Goal: Task Accomplishment & Management: Manage account settings

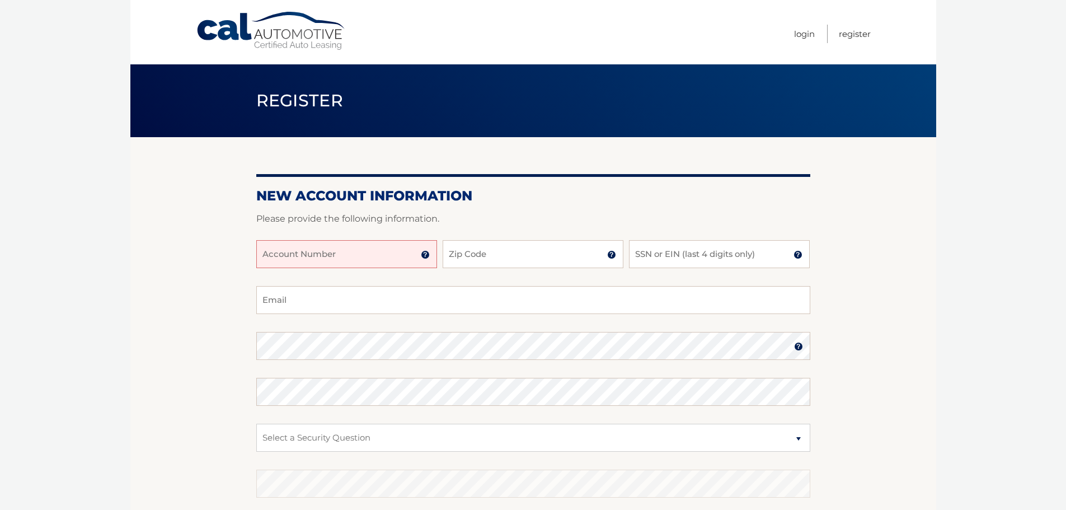
click at [328, 256] on input "Account Number" at bounding box center [346, 254] width 181 height 28
paste input "44455978191"
type input "44455978191"
click at [482, 253] on input "Zip Code" at bounding box center [532, 254] width 181 height 28
type input "11767"
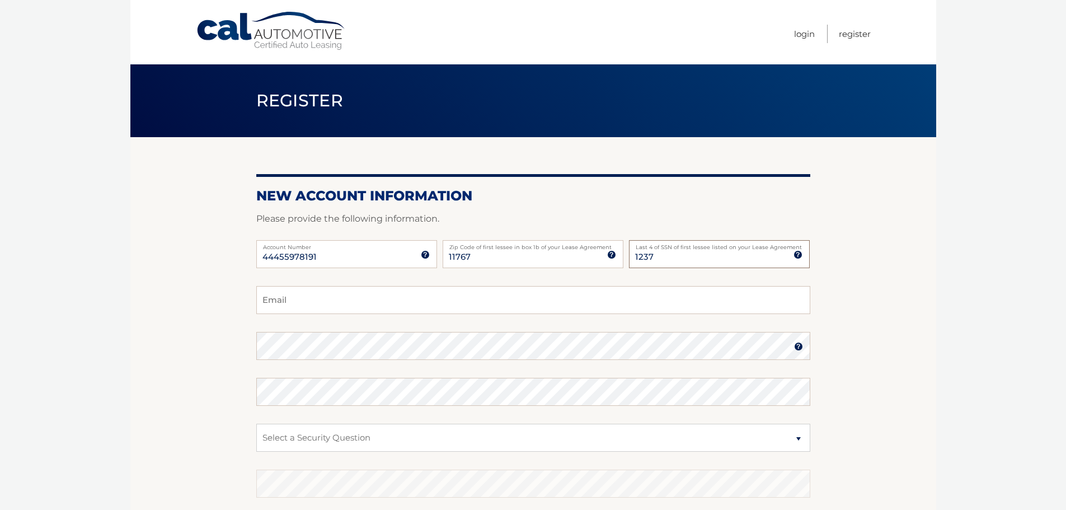
type input "1237"
type input "jeremy.rashty@gmail.com"
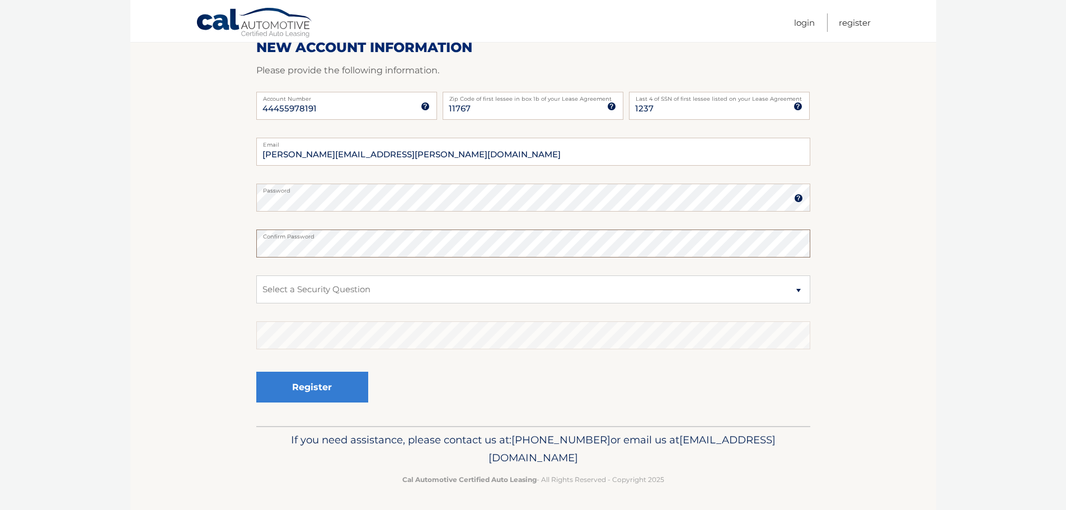
scroll to position [149, 0]
click at [454, 270] on fieldset "jeremy.rashty@gmail.com Email Password Password should be a minimum of 6 charac…" at bounding box center [533, 280] width 554 height 288
click at [455, 286] on select "Select a Security Question What was the name of your elementary school? What is…" at bounding box center [533, 288] width 554 height 28
click at [368, 299] on select "Select a Security Question What was the name of your elementary school? What is…" at bounding box center [533, 288] width 554 height 28
select select "2"
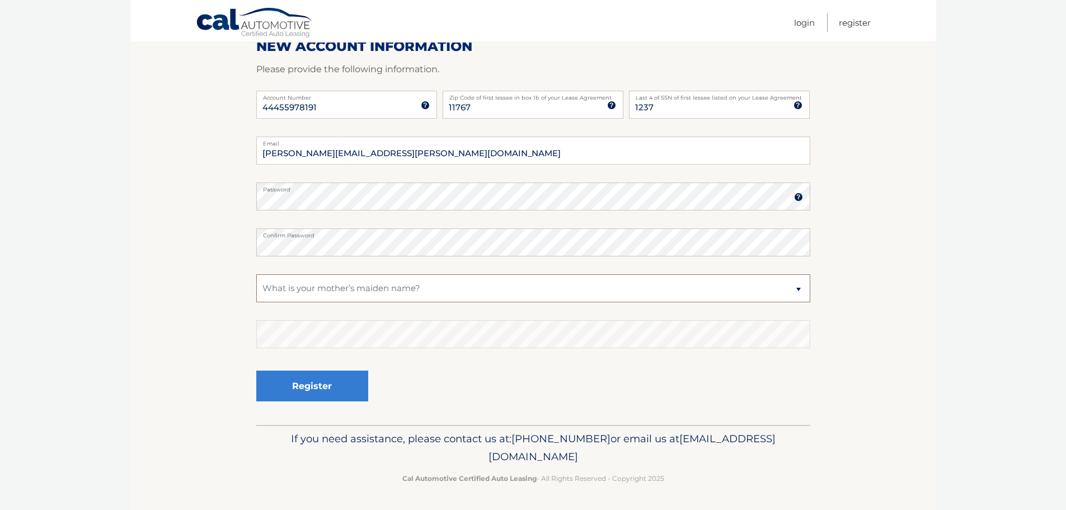
click at [256, 274] on select "Select a Security Question What was the name of your elementary school? What is…" at bounding box center [533, 288] width 554 height 28
click at [340, 401] on button "Register" at bounding box center [312, 385] width 112 height 31
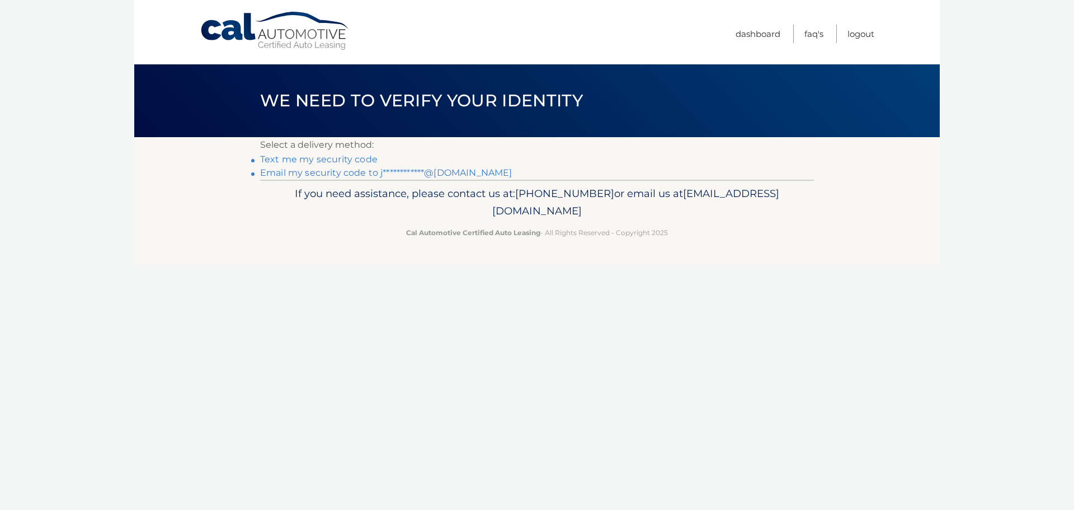
click at [347, 172] on link "**********" at bounding box center [386, 172] width 252 height 11
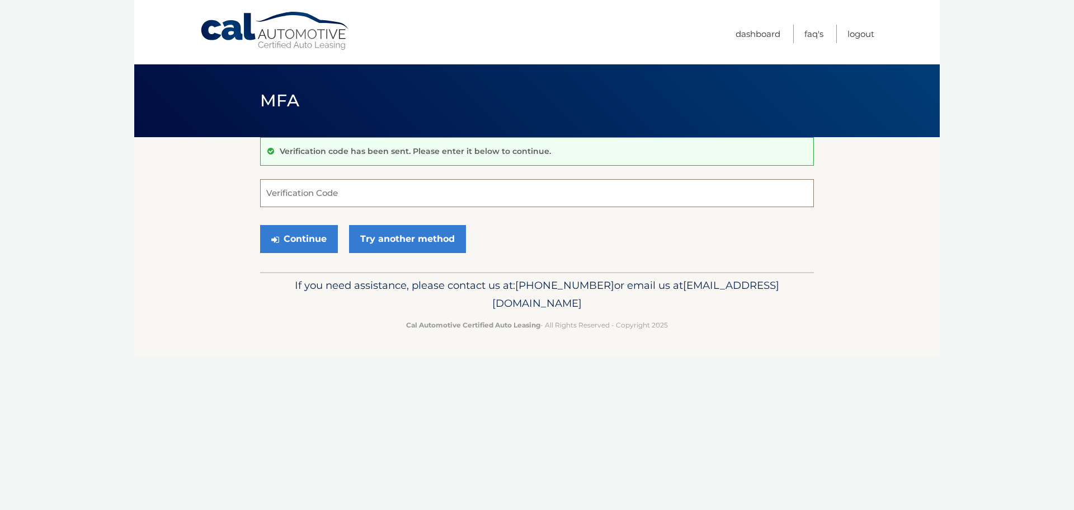
click at [341, 189] on input "Verification Code" at bounding box center [537, 193] width 554 height 28
click at [464, 200] on input "Verification Code" at bounding box center [537, 193] width 554 height 28
paste input "329154"
click at [327, 242] on button "Continue" at bounding box center [299, 239] width 78 height 28
type input "329154"
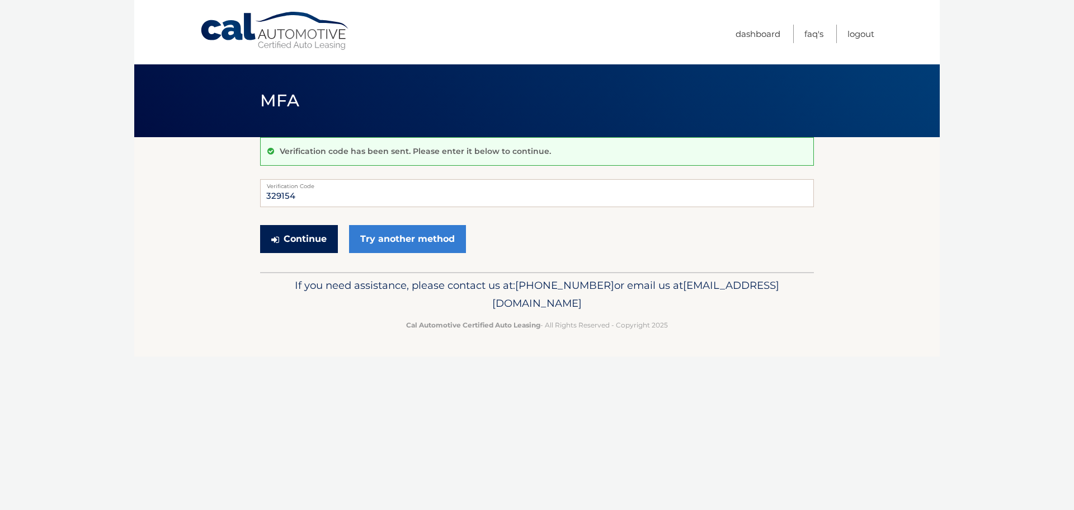
click at [309, 242] on button "Continue" at bounding box center [299, 239] width 78 height 28
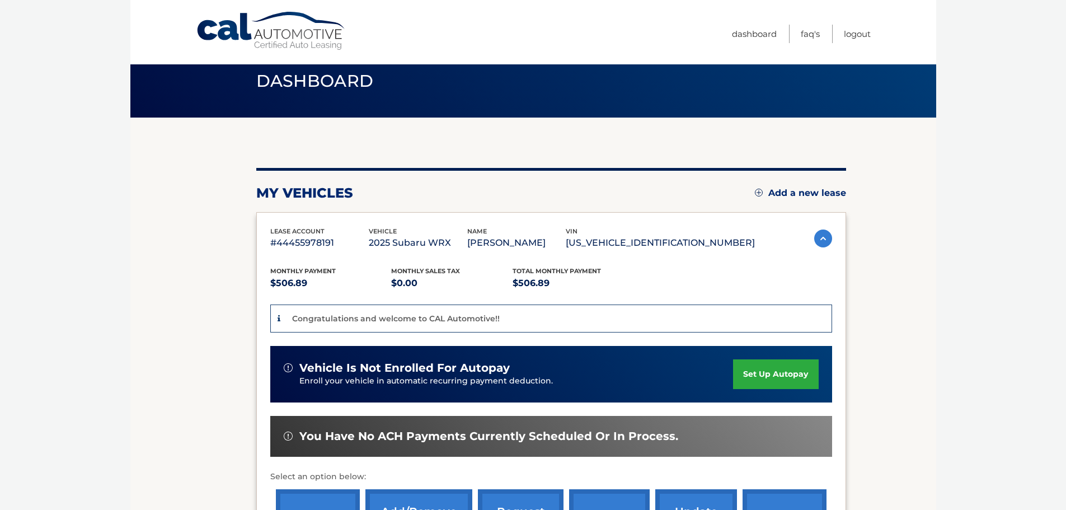
scroll to position [112, 0]
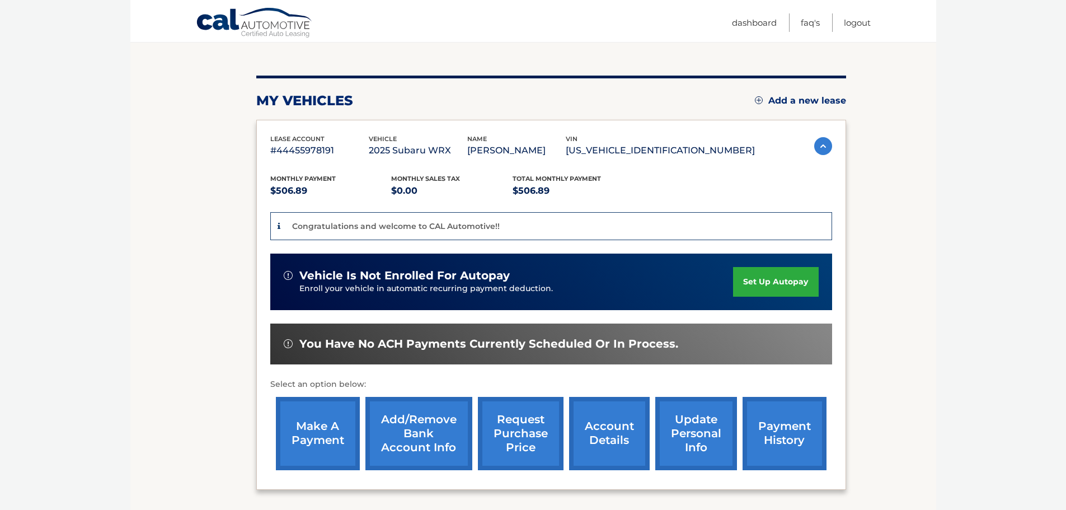
click at [769, 288] on link "set up autopay" at bounding box center [775, 282] width 85 height 30
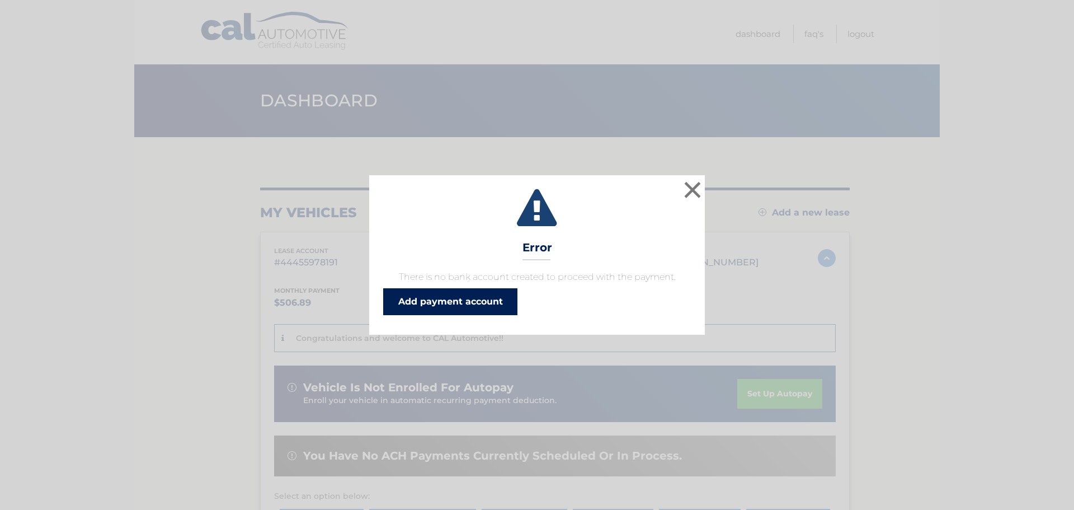
click at [491, 301] on link "Add payment account" at bounding box center [450, 301] width 134 height 27
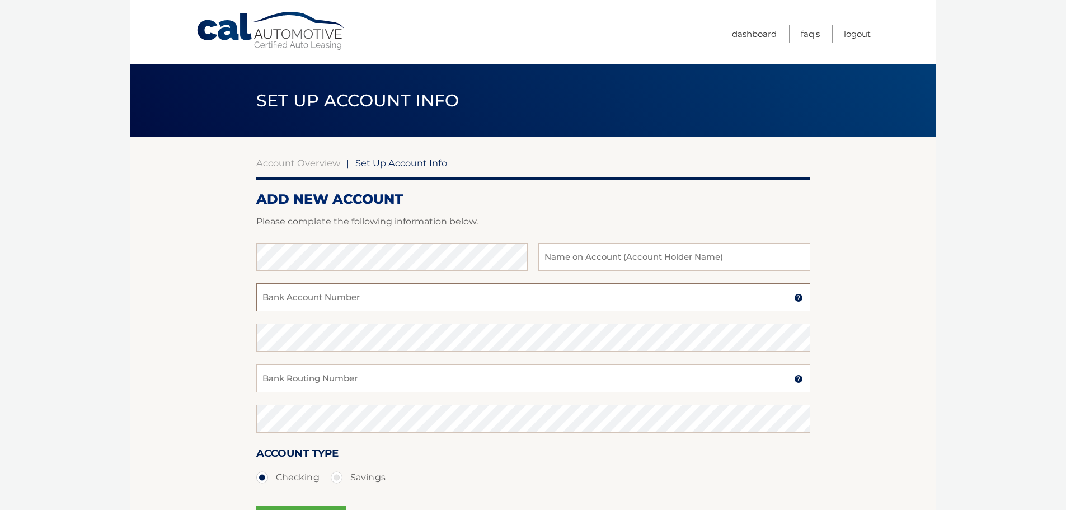
click at [447, 299] on input "Bank Account Number" at bounding box center [533, 297] width 554 height 28
type input "320037629859"
click at [362, 380] on input "Bank Routing Number" at bounding box center [533, 378] width 554 height 28
click at [362, 377] on input "Bank Routing Number" at bounding box center [533, 378] width 554 height 28
type input "124085066"
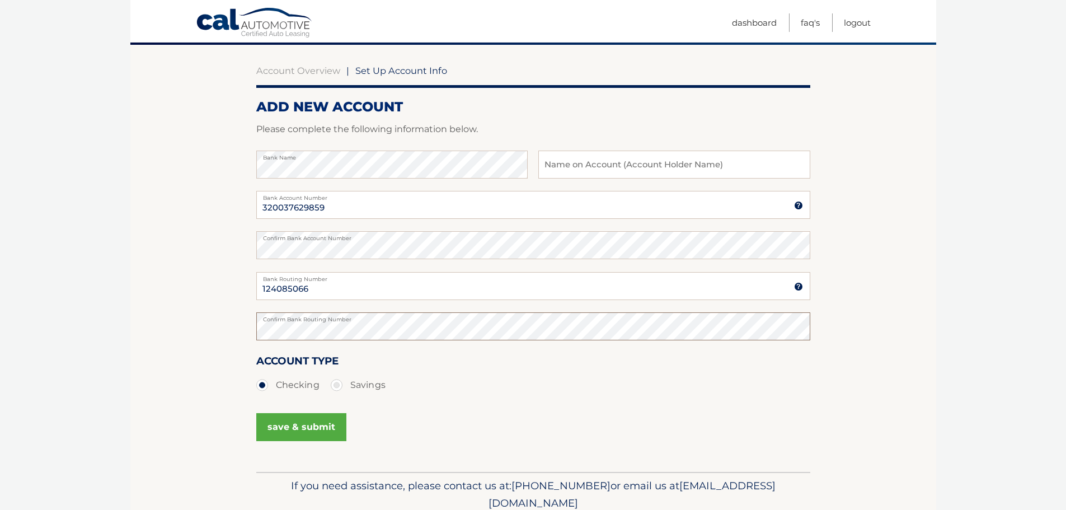
scroll to position [139, 0]
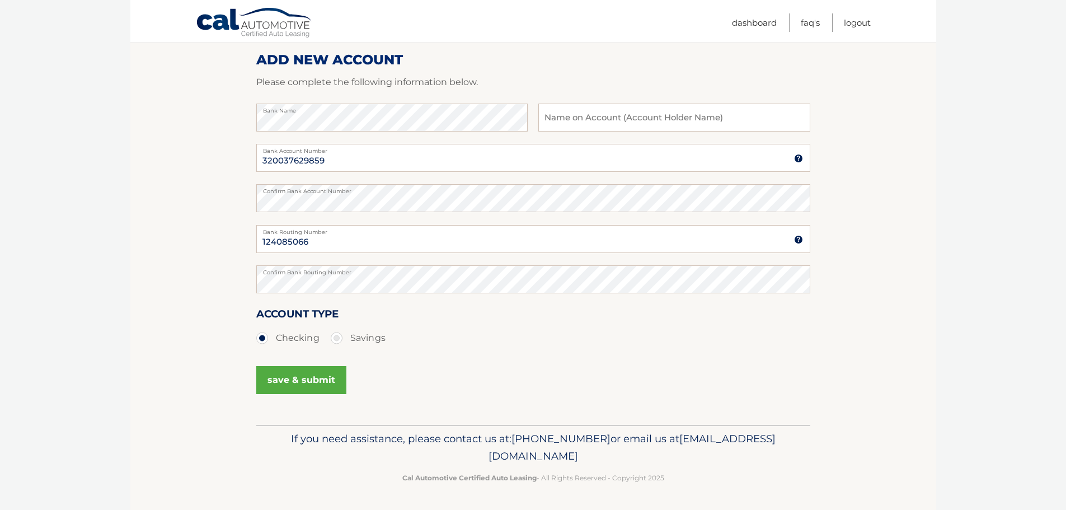
click at [343, 340] on label "Savings" at bounding box center [358, 338] width 55 height 22
click at [343, 340] on input "Savings" at bounding box center [340, 336] width 11 height 18
radio input "true"
click at [714, 109] on input "text" at bounding box center [673, 117] width 271 height 28
type input "jeremy rashty"
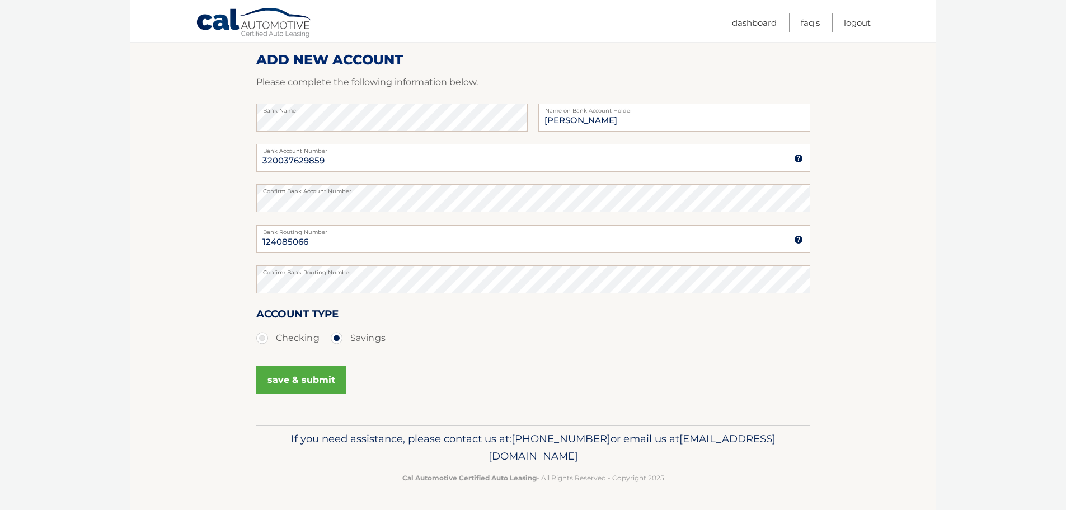
click at [289, 387] on button "save & submit" at bounding box center [301, 380] width 90 height 28
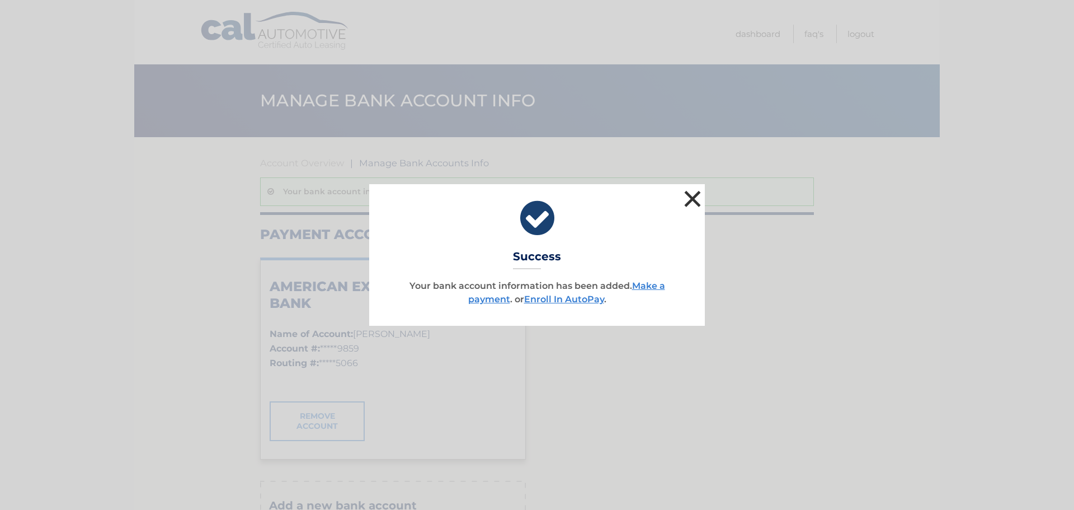
click at [696, 200] on button "×" at bounding box center [692, 198] width 22 height 22
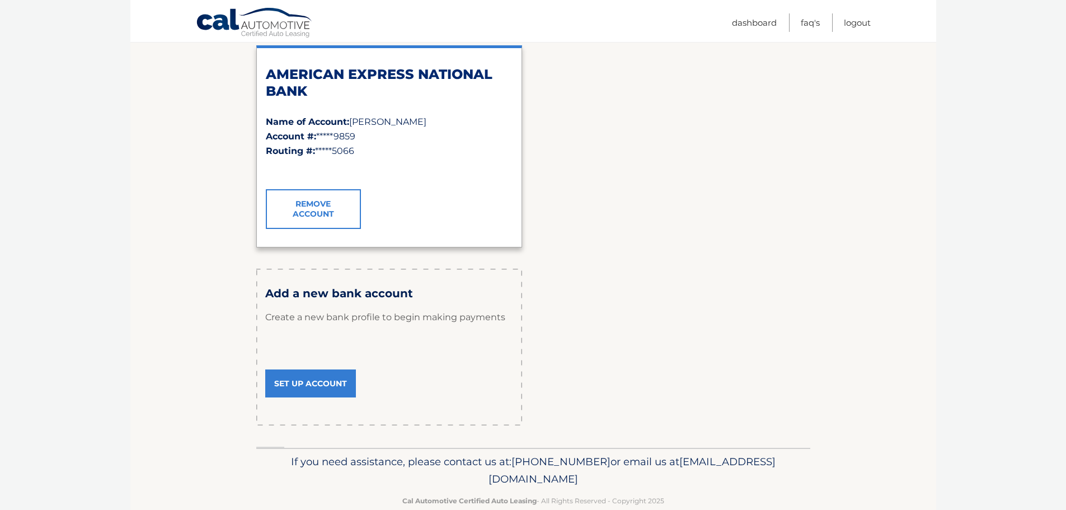
scroll to position [224, 0]
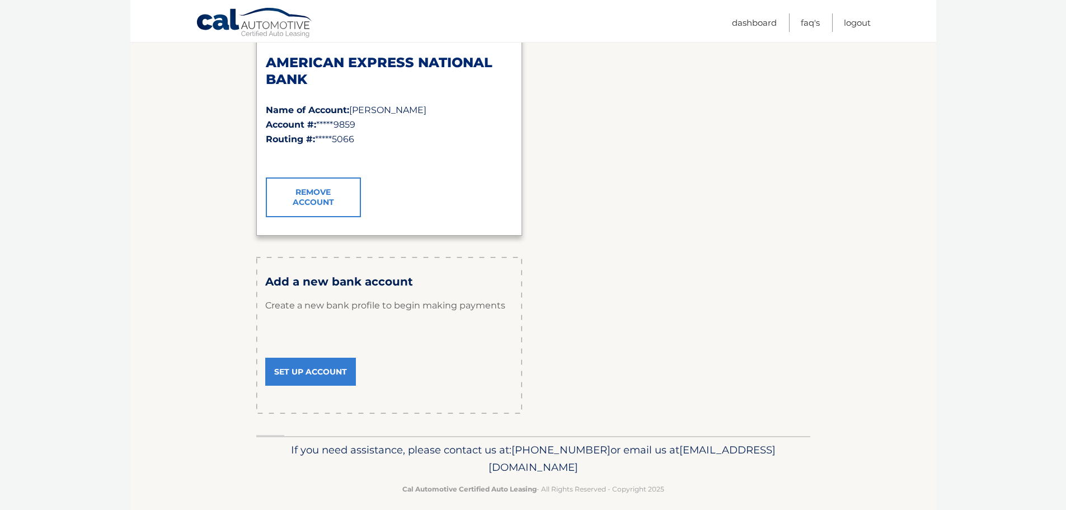
click at [247, 27] on link "Cal Automotive" at bounding box center [254, 23] width 117 height 32
click at [209, 21] on link "Cal Automotive" at bounding box center [254, 23] width 117 height 32
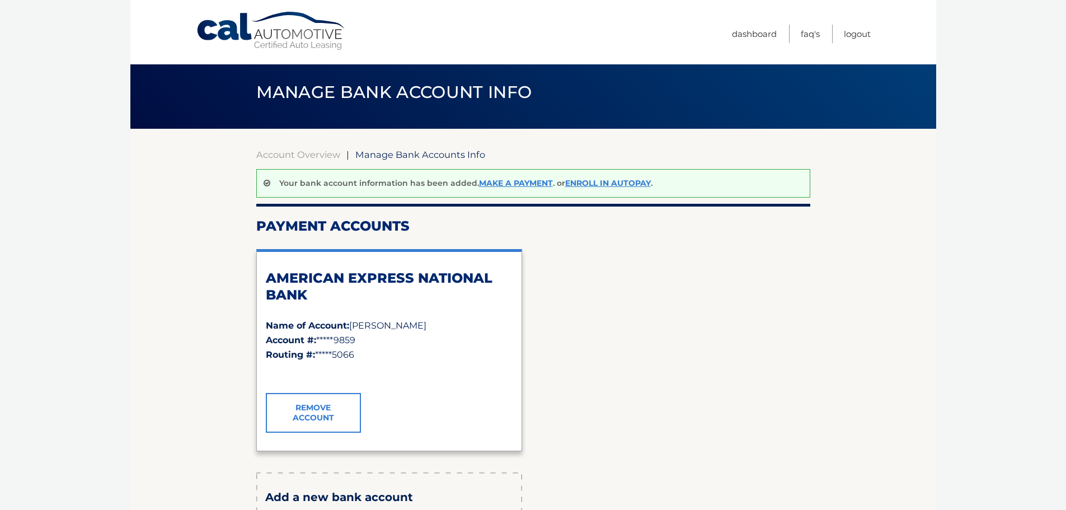
scroll to position [0, 0]
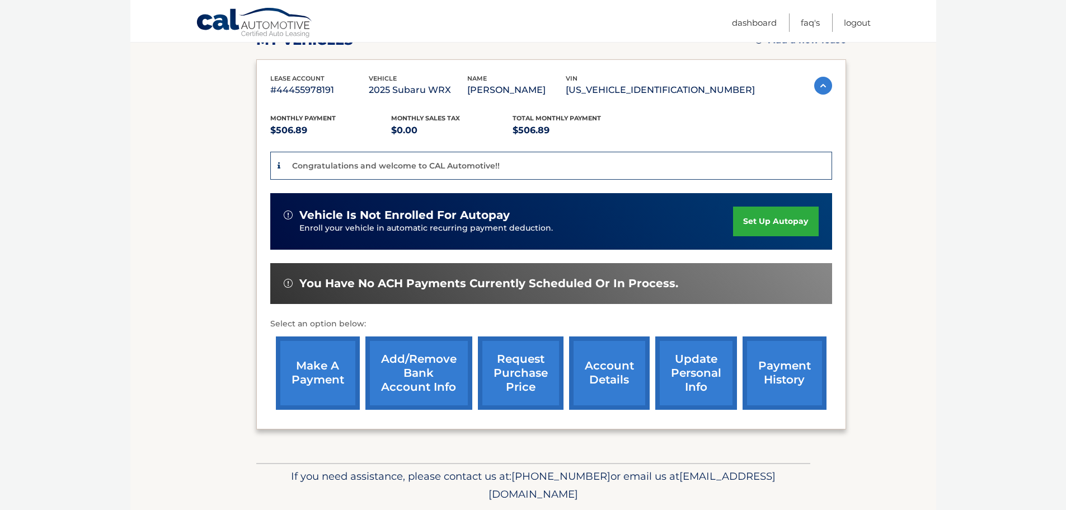
scroll to position [210, 0]
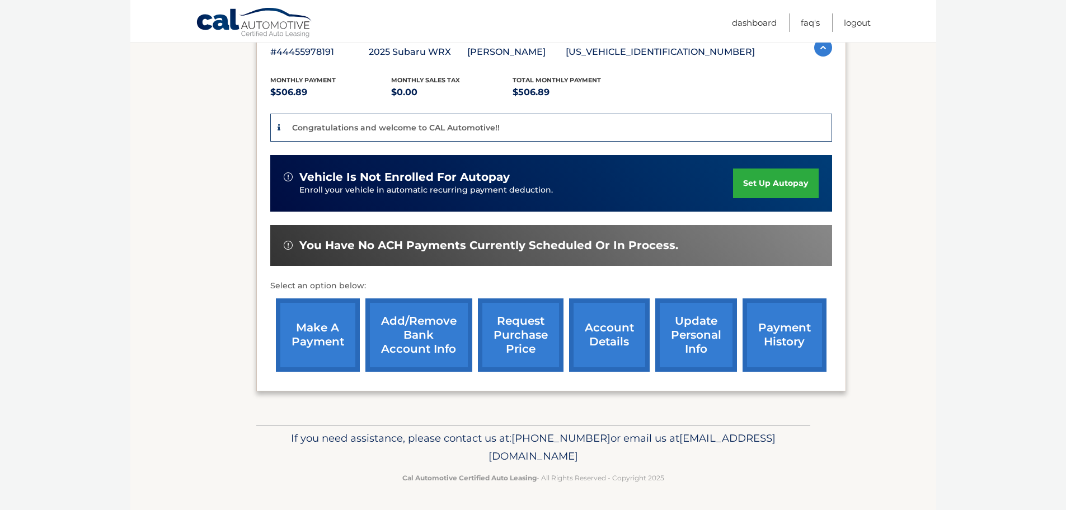
click at [607, 329] on link "account details" at bounding box center [609, 334] width 81 height 73
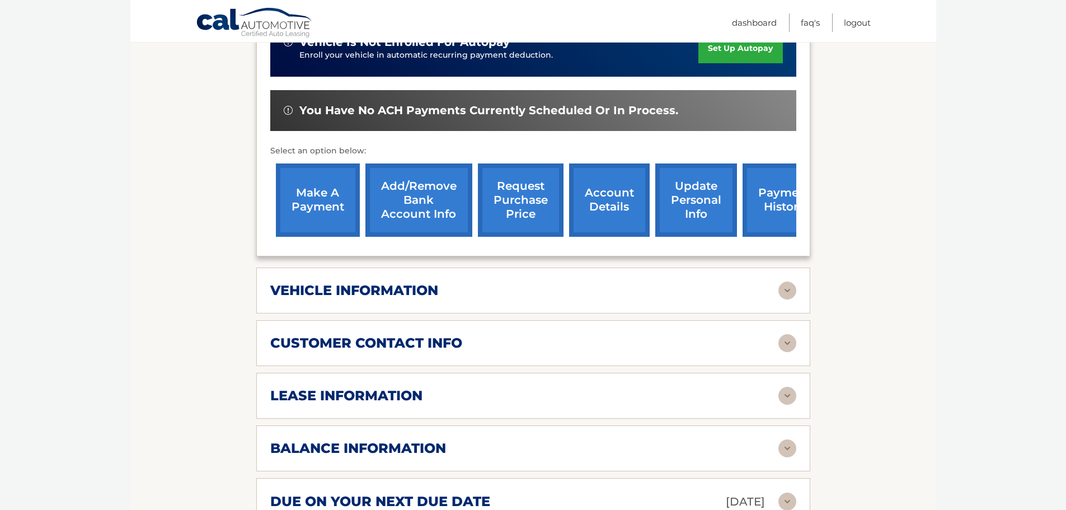
scroll to position [336, 0]
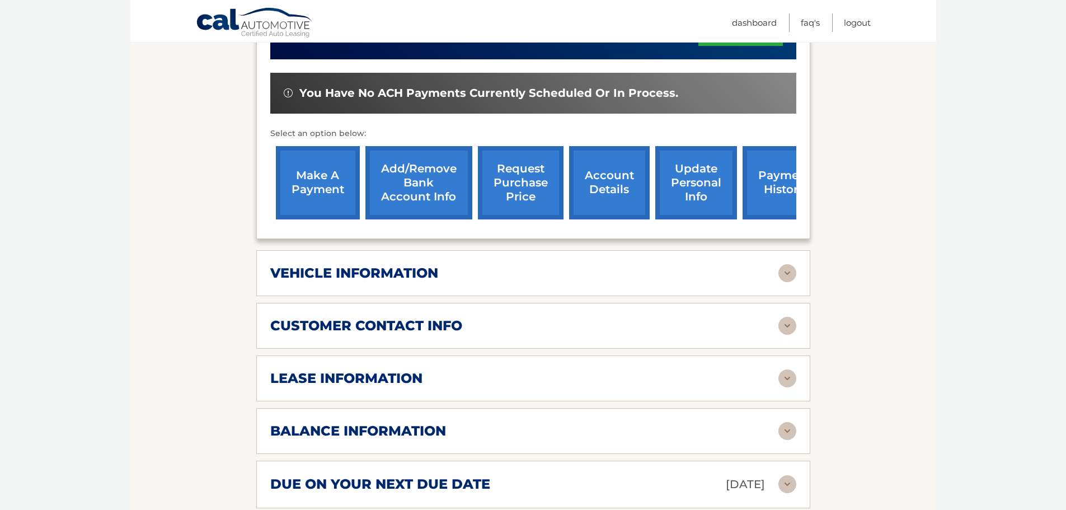
click at [600, 369] on div "lease information" at bounding box center [533, 378] width 526 height 18
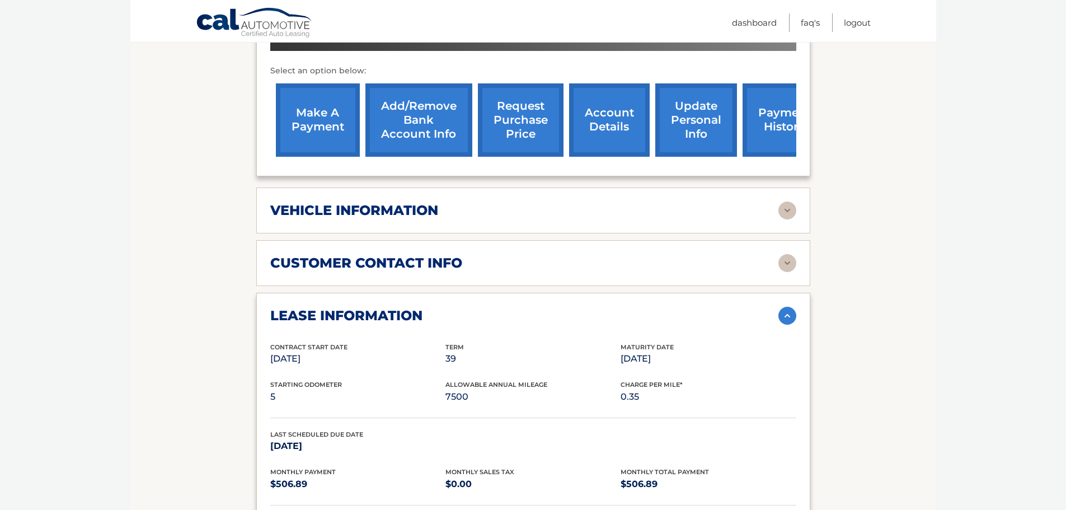
scroll to position [447, 0]
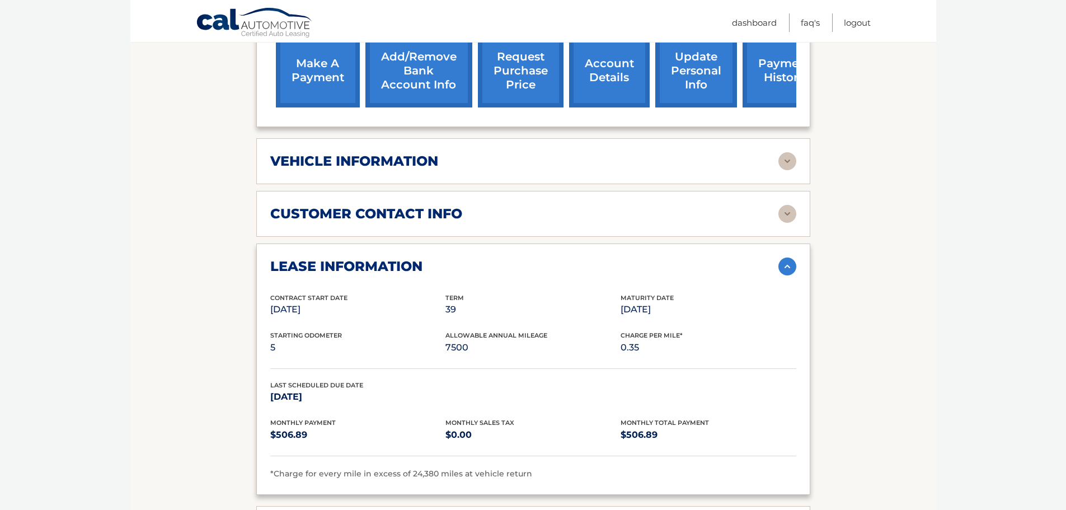
click at [632, 207] on div "customer contact info" at bounding box center [524, 213] width 508 height 17
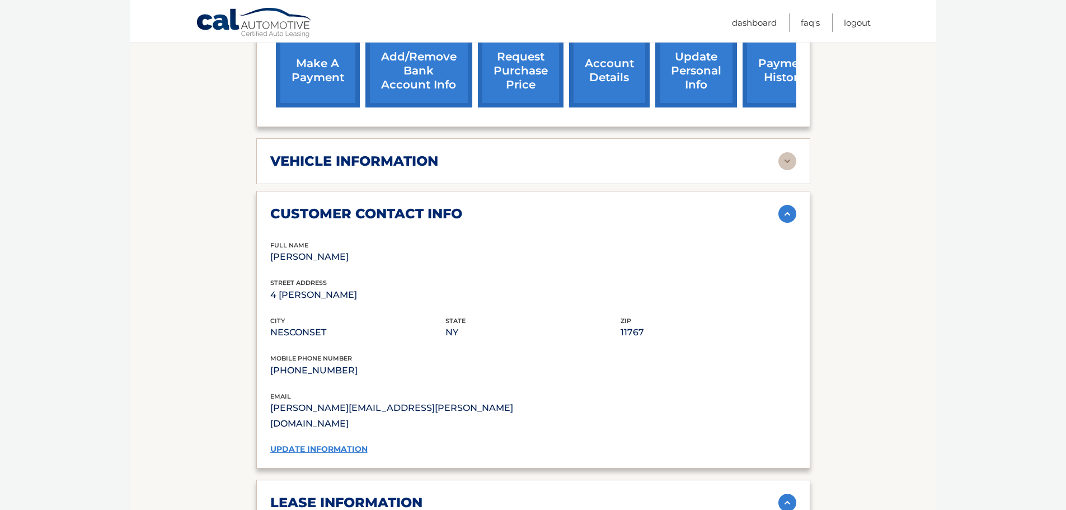
click at [640, 168] on div "vehicle information" at bounding box center [524, 161] width 508 height 17
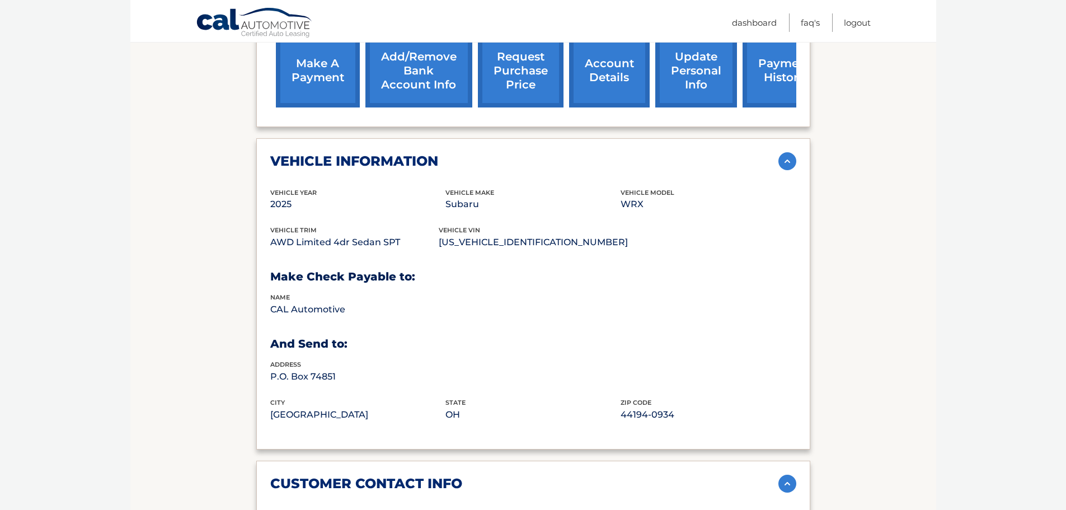
click at [640, 168] on div "vehicle information" at bounding box center [524, 161] width 508 height 17
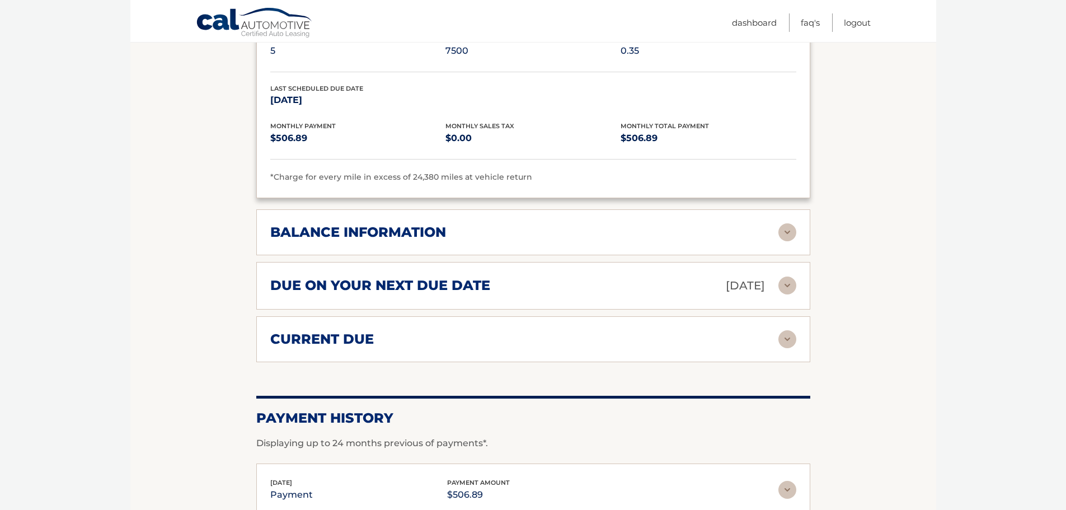
scroll to position [1007, 0]
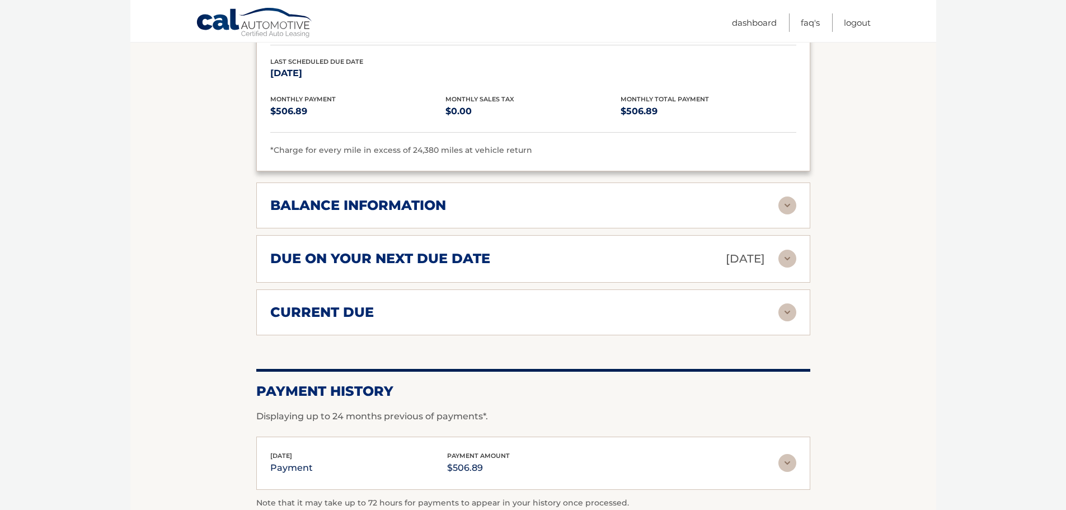
click at [653, 197] on div "balance information" at bounding box center [524, 205] width 508 height 17
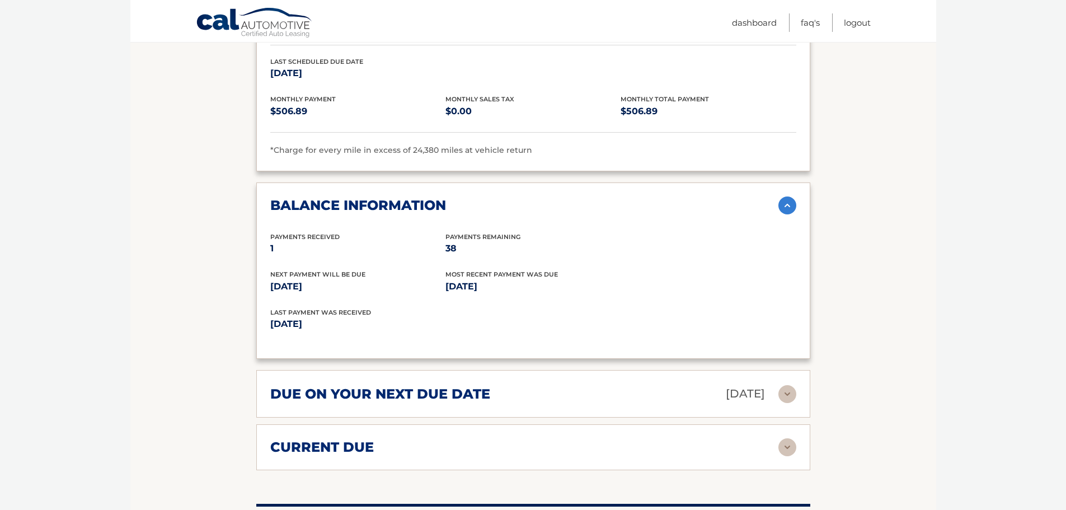
click at [427, 385] on h2 "due on your next due date" at bounding box center [380, 393] width 220 height 17
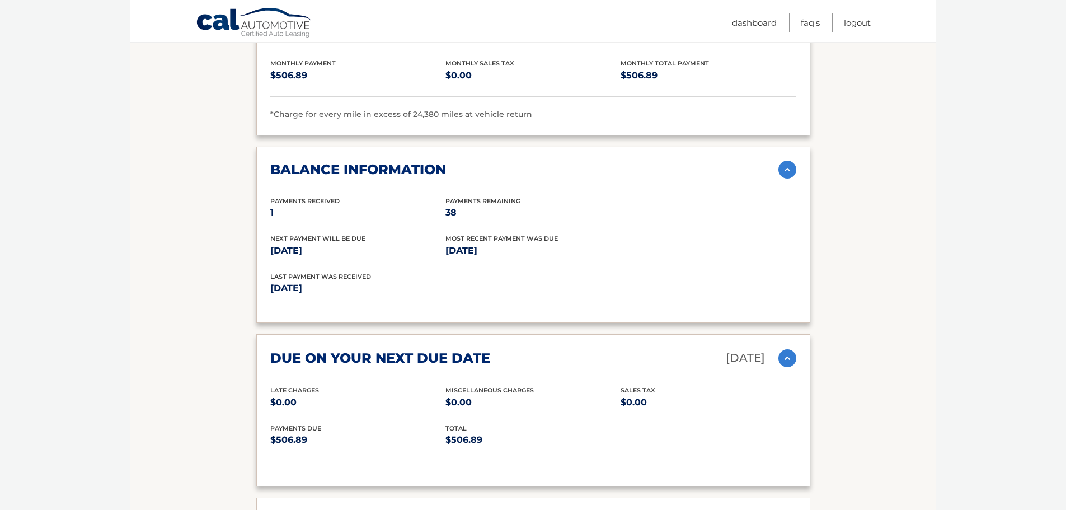
scroll to position [1287, 0]
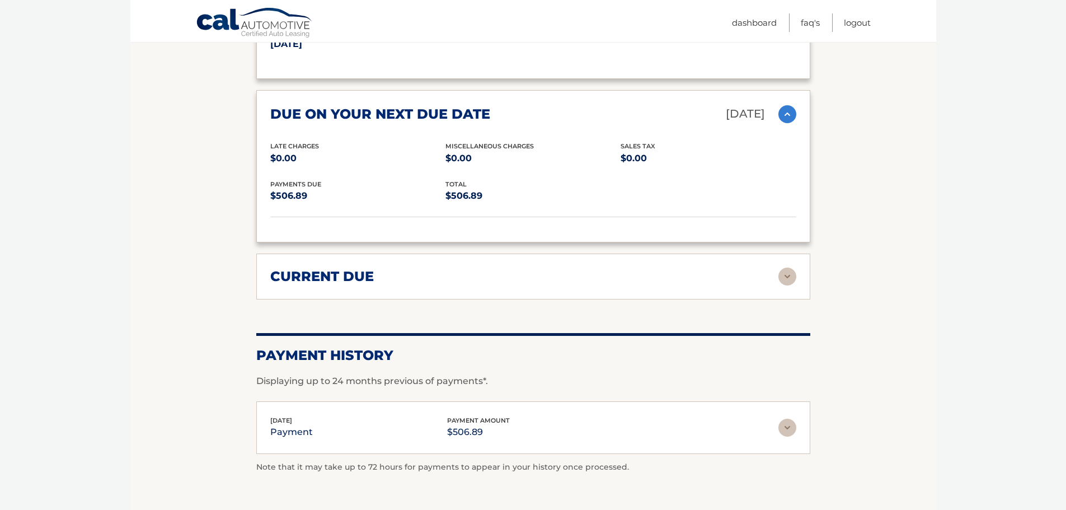
click at [417, 268] on div "current due" at bounding box center [524, 276] width 508 height 17
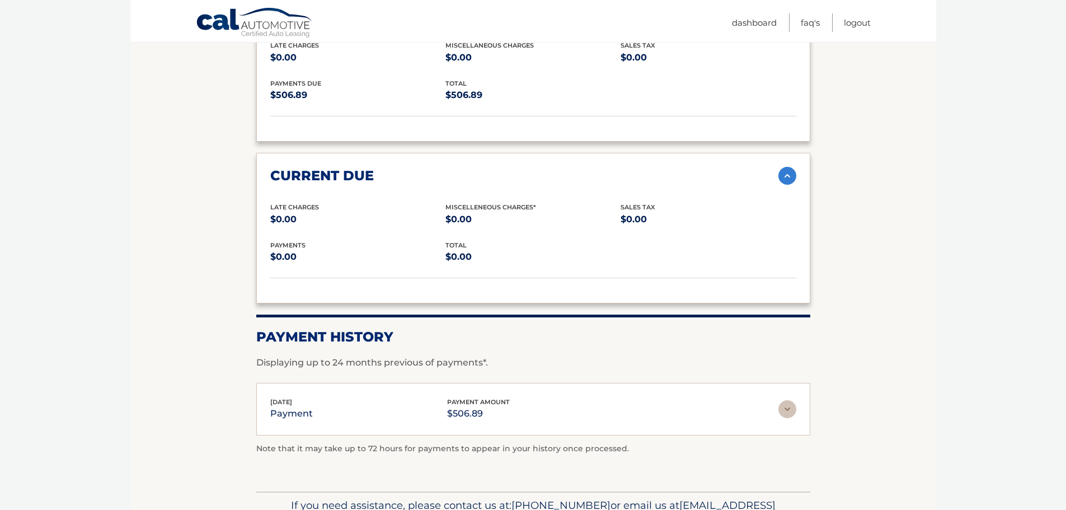
scroll to position [1398, 0]
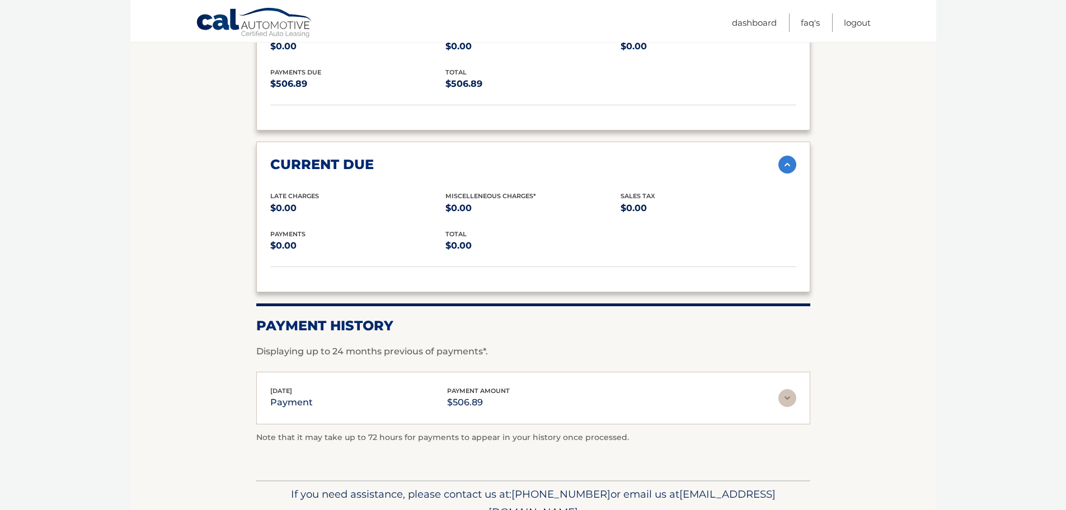
click at [758, 391] on div "Jul 24, 2025 payment payment amount $506.89" at bounding box center [524, 397] width 508 height 25
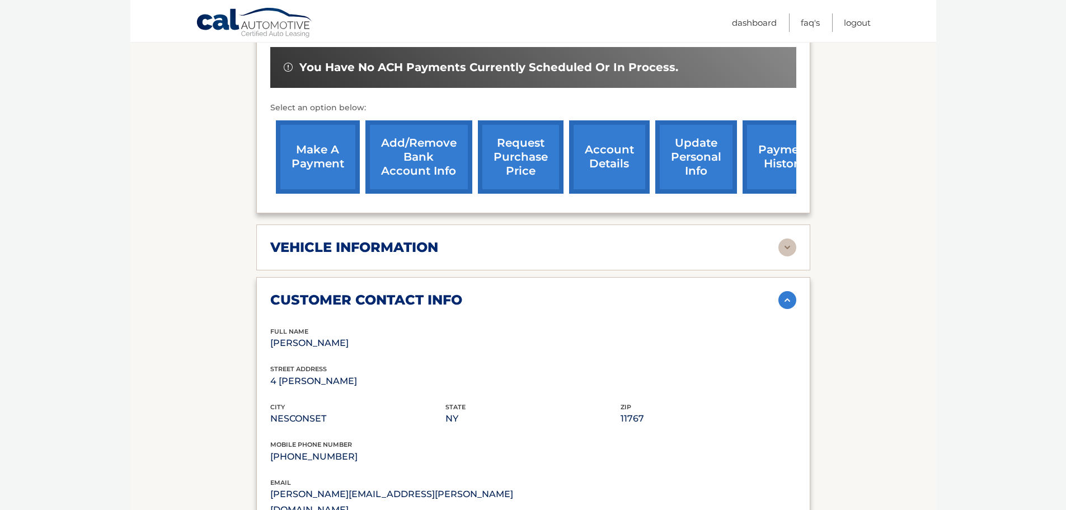
scroll to position [392, 0]
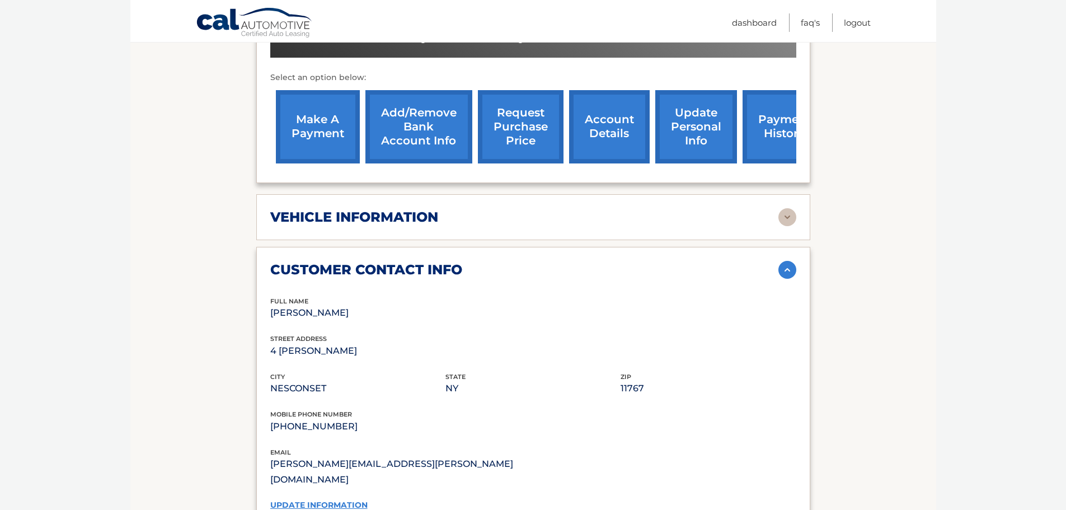
click at [504, 138] on link "request purchase price" at bounding box center [521, 126] width 86 height 73
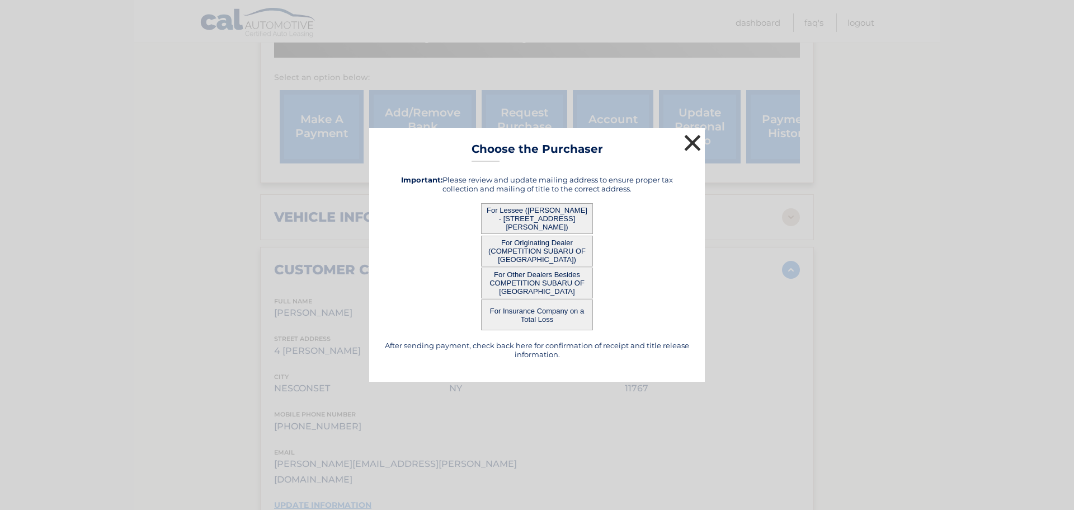
click at [692, 150] on button "×" at bounding box center [692, 142] width 22 height 22
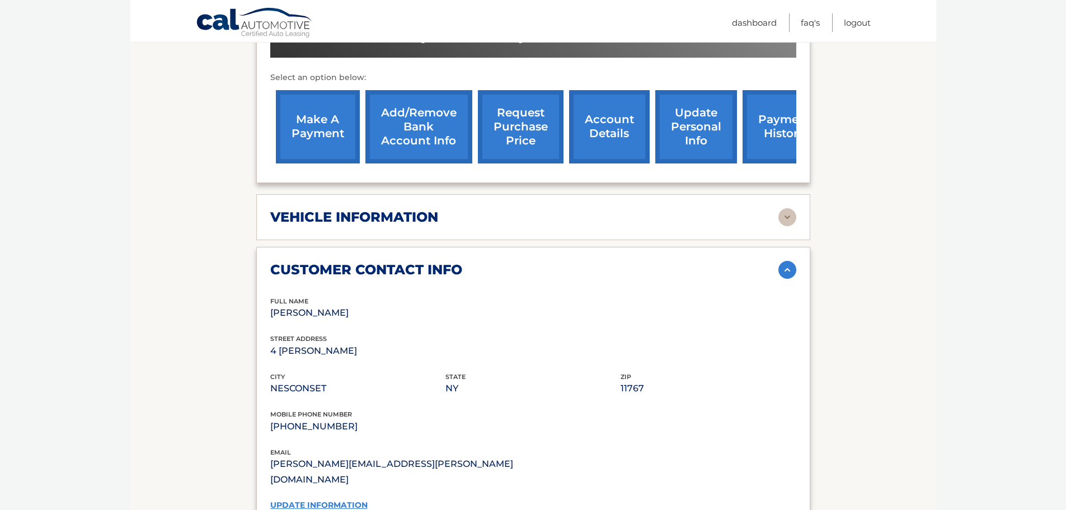
click at [786, 267] on img at bounding box center [787, 270] width 18 height 18
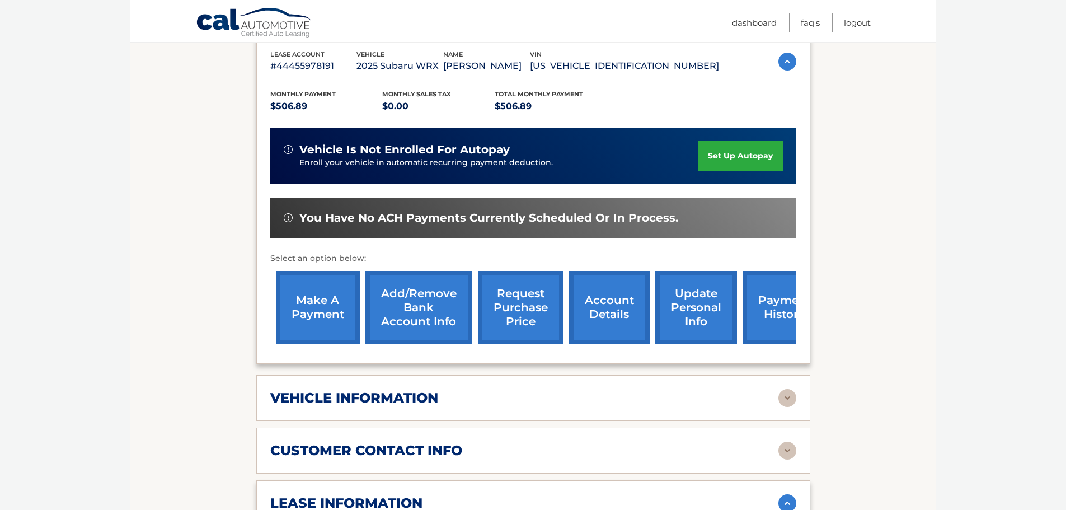
scroll to position [168, 0]
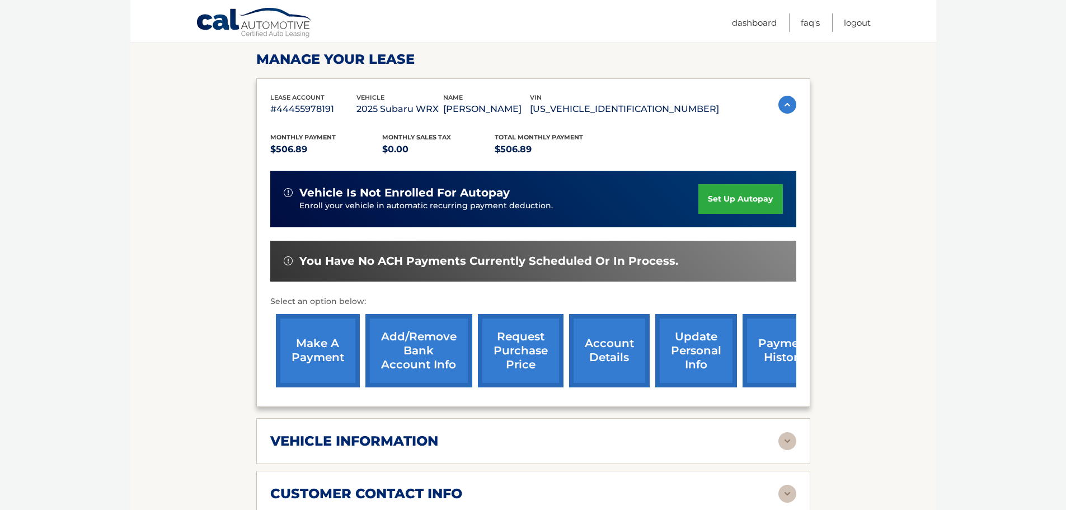
click at [696, 359] on link "update personal info" at bounding box center [696, 350] width 82 height 73
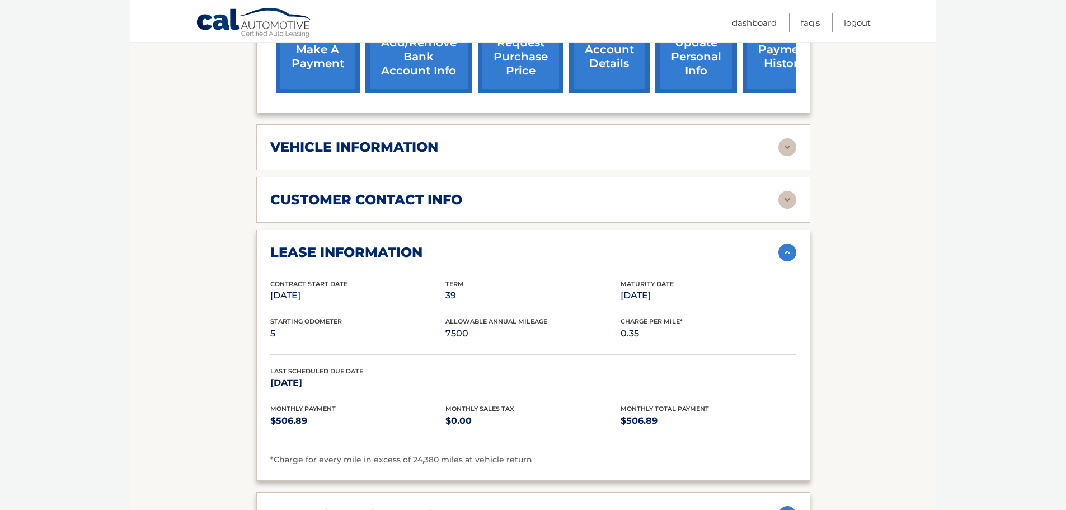
scroll to position [503, 0]
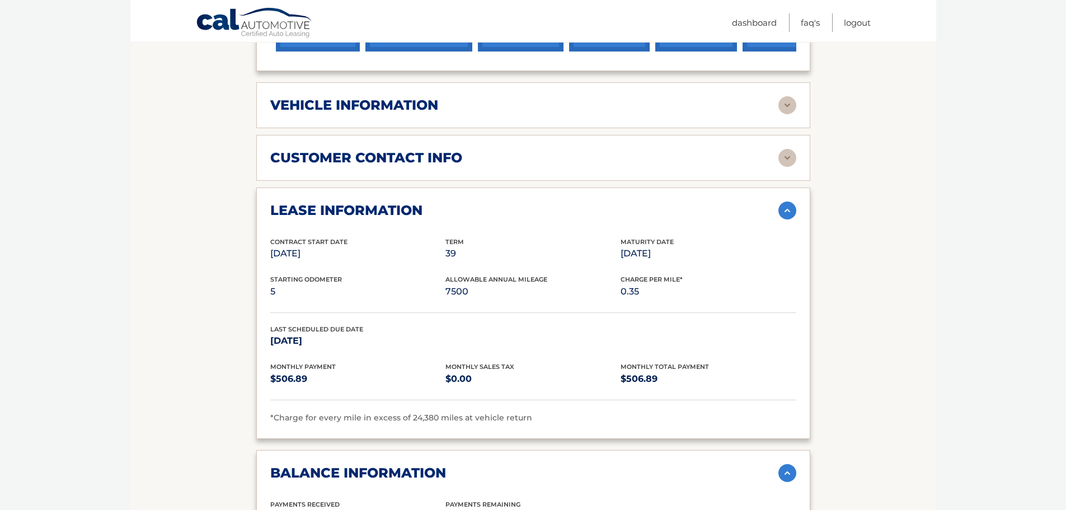
click at [779, 215] on img at bounding box center [787, 210] width 18 height 18
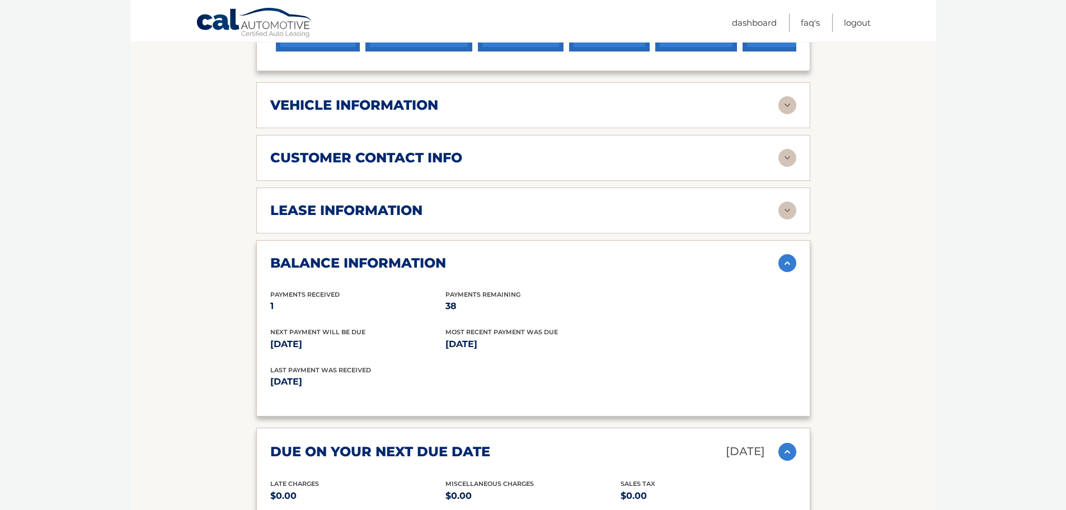
click at [788, 266] on img at bounding box center [787, 263] width 18 height 18
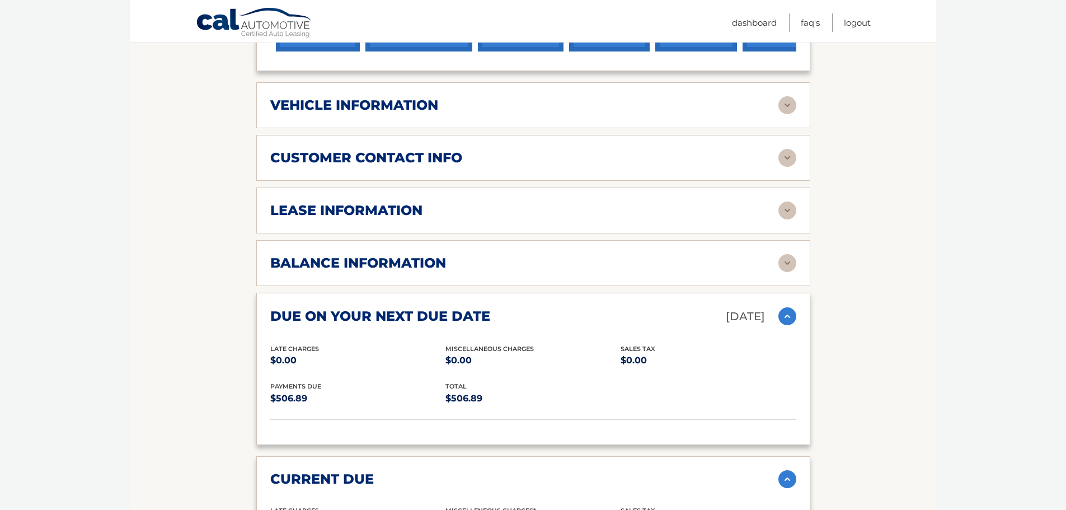
click at [781, 321] on img at bounding box center [787, 316] width 18 height 18
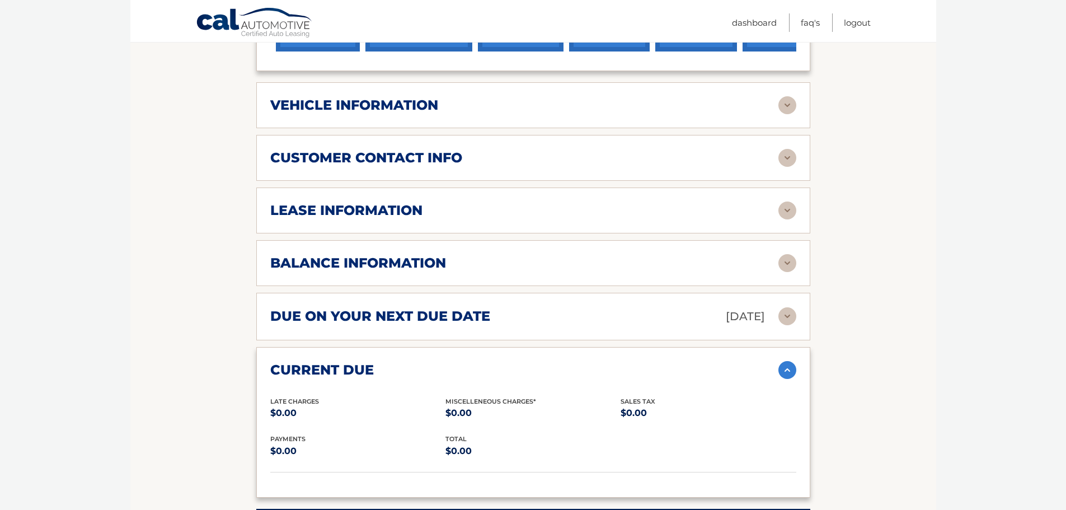
click at [786, 369] on img at bounding box center [787, 370] width 18 height 18
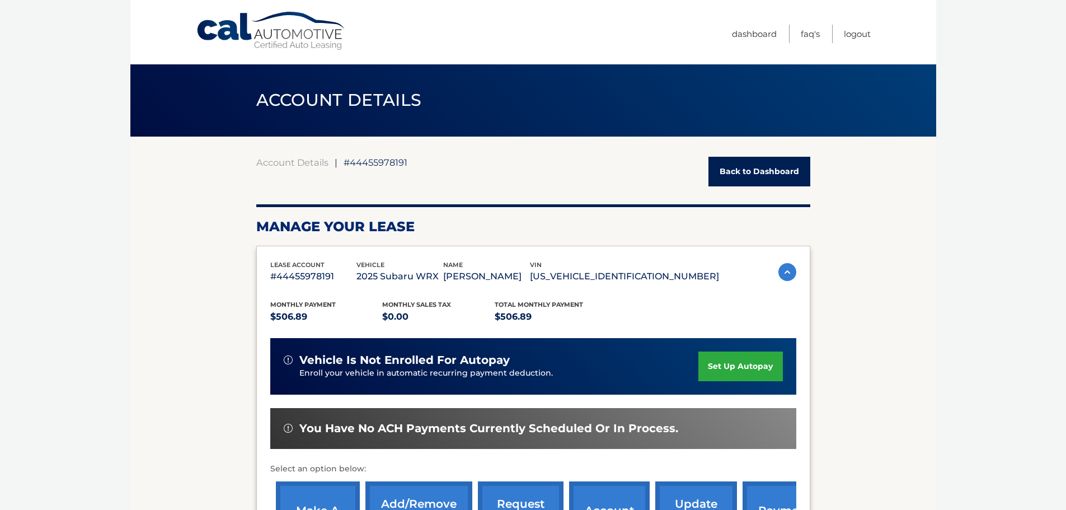
scroll to position [224, 0]
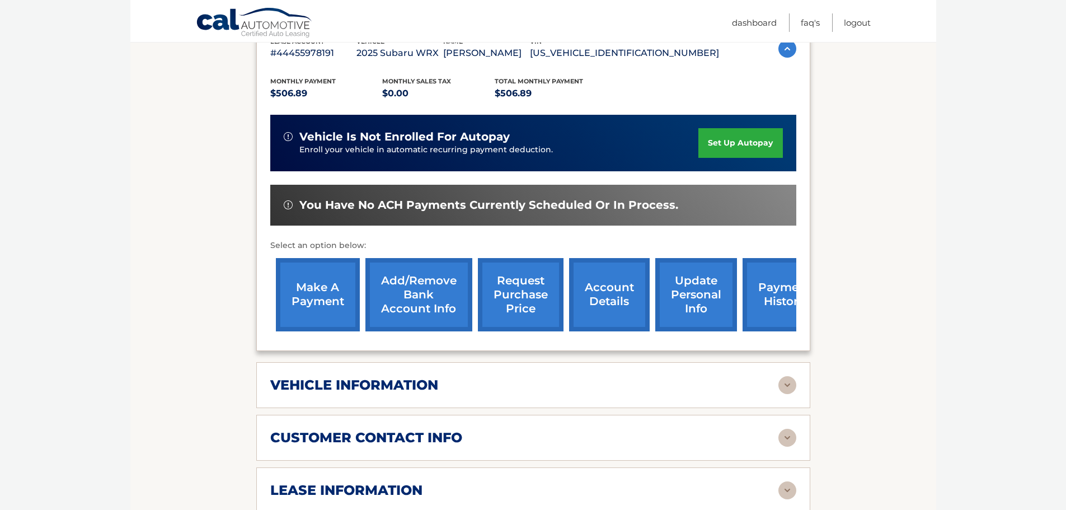
click at [750, 400] on div "vehicle information vehicle Year 2025 vehicle make Subaru vehicle model WRX veh…" at bounding box center [533, 385] width 554 height 46
click at [780, 385] on img at bounding box center [787, 385] width 18 height 18
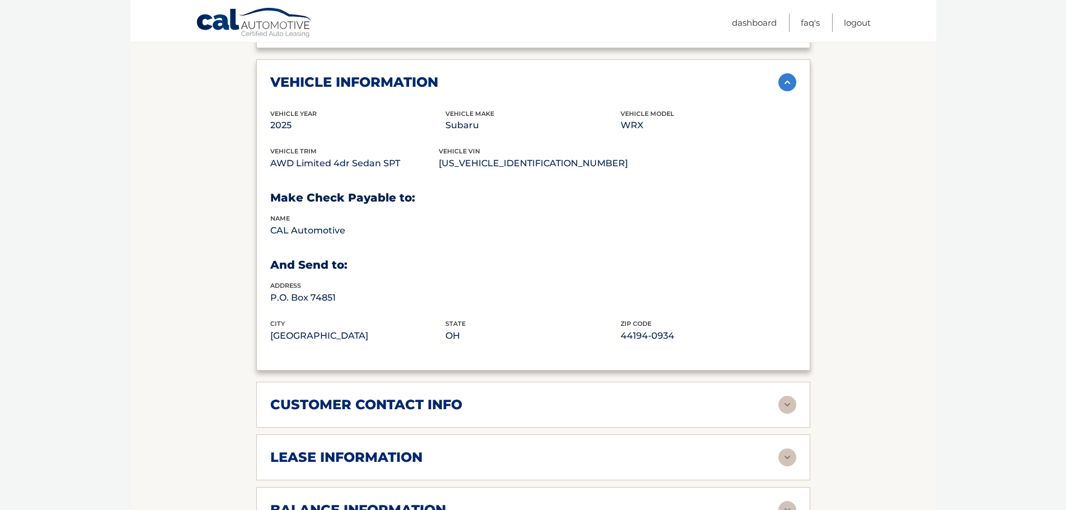
scroll to position [447, 0]
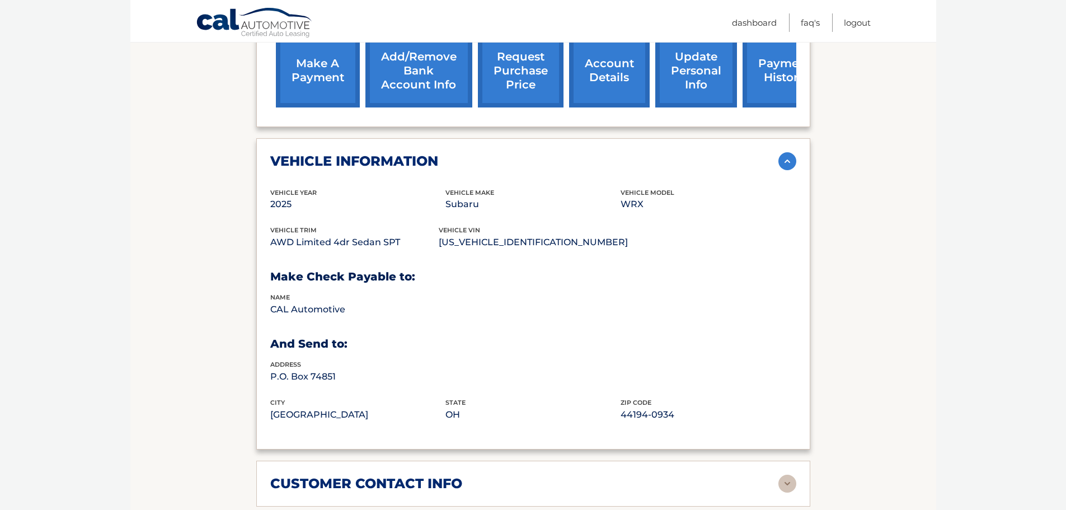
click at [786, 171] on div "vehicle information vehicle Year 2025 vehicle make Subaru vehicle model WRX veh…" at bounding box center [533, 293] width 554 height 311
click at [788, 164] on img at bounding box center [787, 161] width 18 height 18
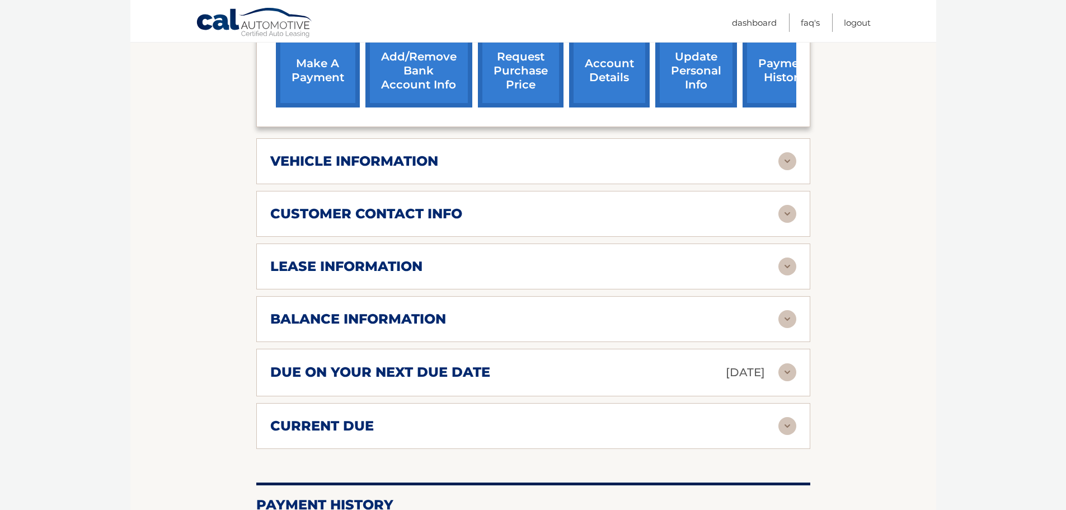
click at [785, 212] on img at bounding box center [787, 214] width 18 height 18
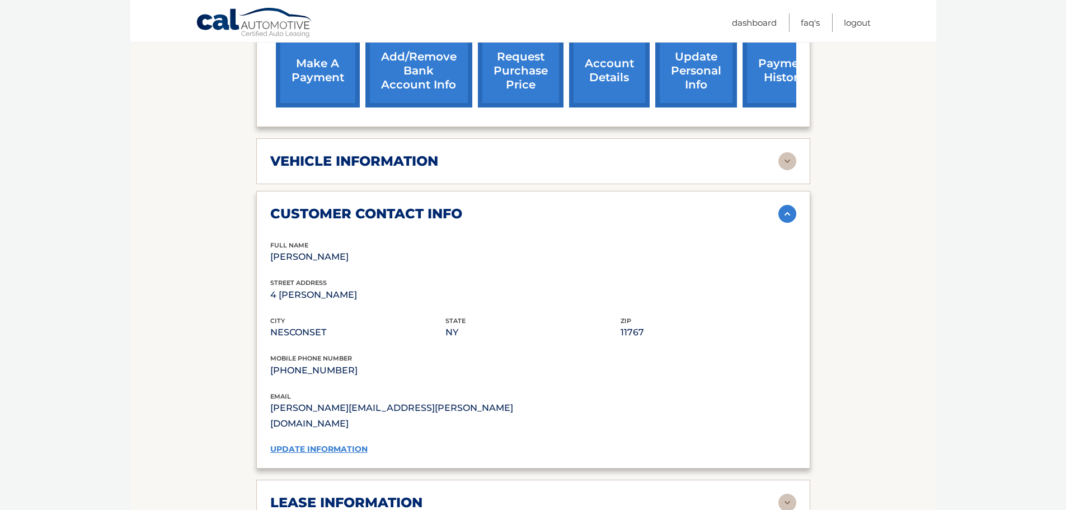
click at [784, 219] on img at bounding box center [787, 214] width 18 height 18
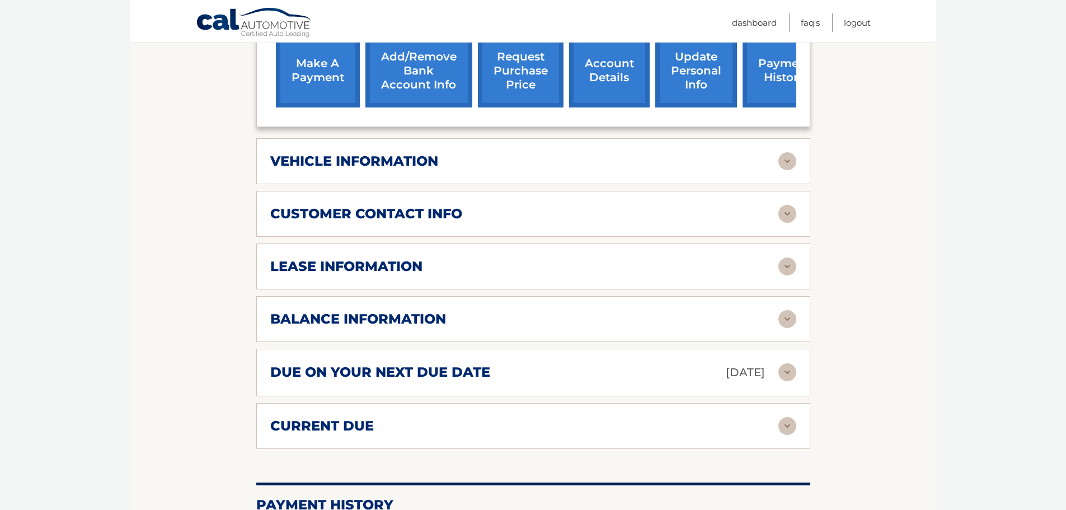
click at [783, 376] on img at bounding box center [787, 372] width 18 height 18
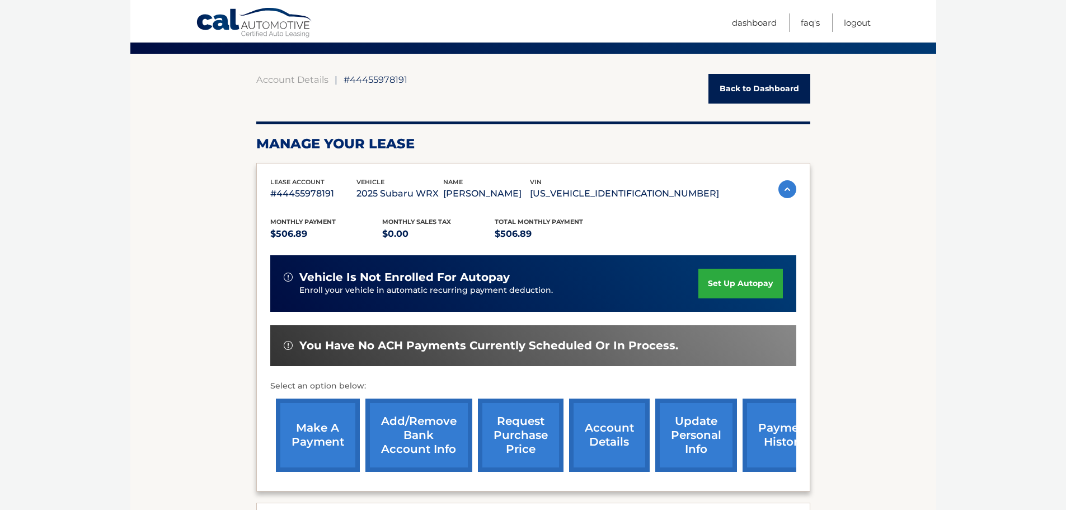
scroll to position [72, 0]
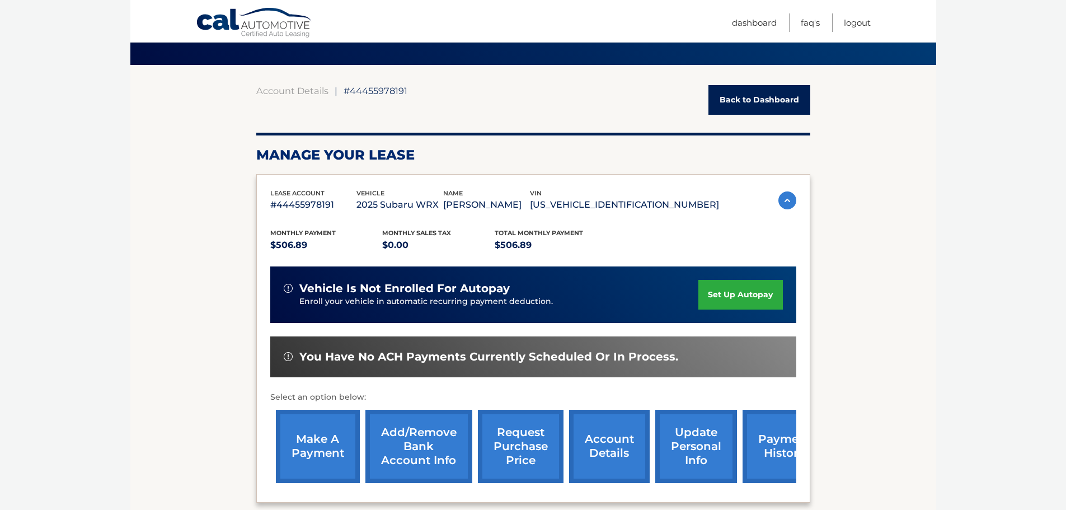
click at [764, 93] on link "Back to Dashboard" at bounding box center [759, 100] width 102 height 30
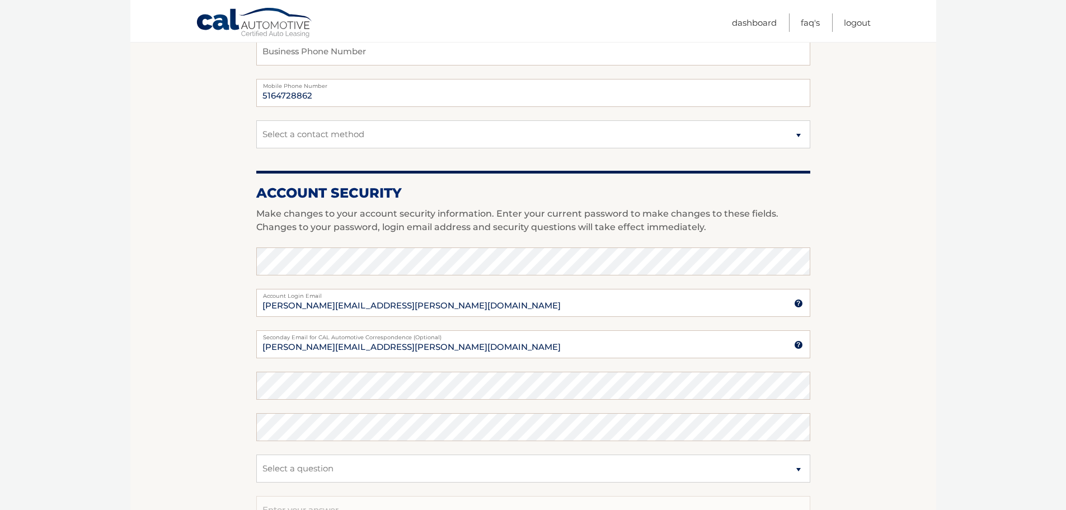
scroll to position [336, 0]
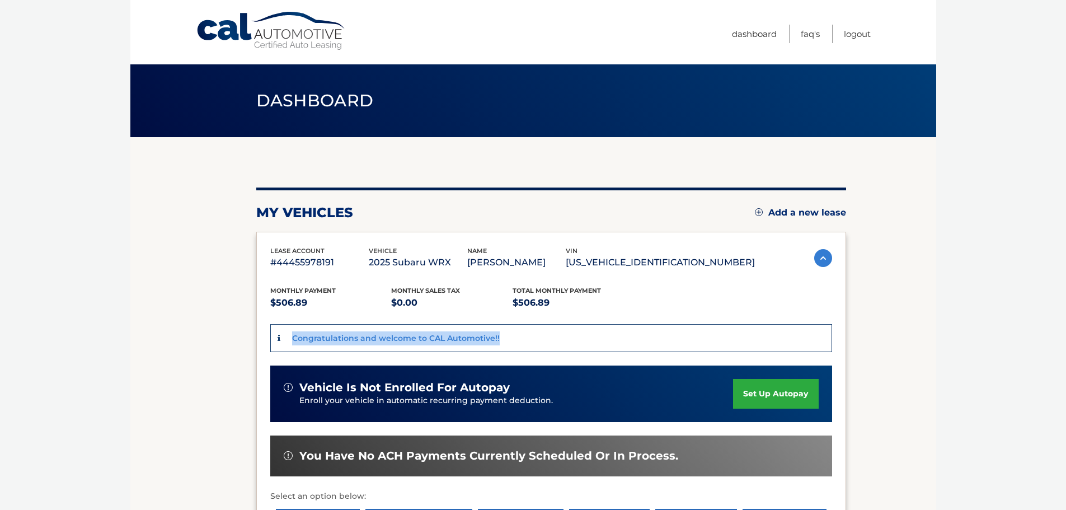
drag, startPoint x: 528, startPoint y: 336, endPoint x: 283, endPoint y: 351, distance: 245.5
click at [283, 351] on div "Congratulations and welcome to CAL Automotive!!" at bounding box center [551, 338] width 562 height 29
click at [926, 351] on section "my vehicles Add a new lease lease account #44455978191 vehicle 2025 Subaru WRX …" at bounding box center [532, 386] width 805 height 498
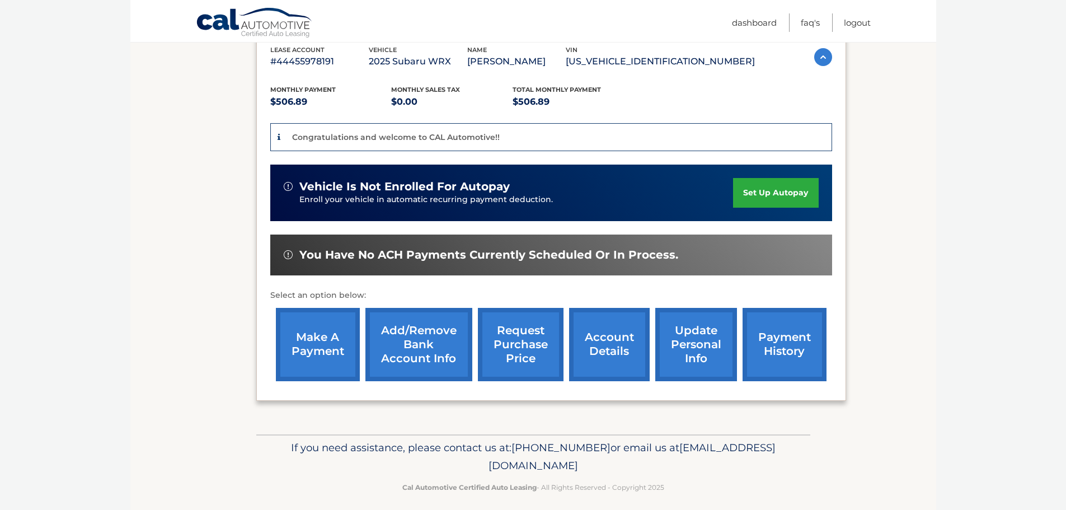
scroll to position [210, 0]
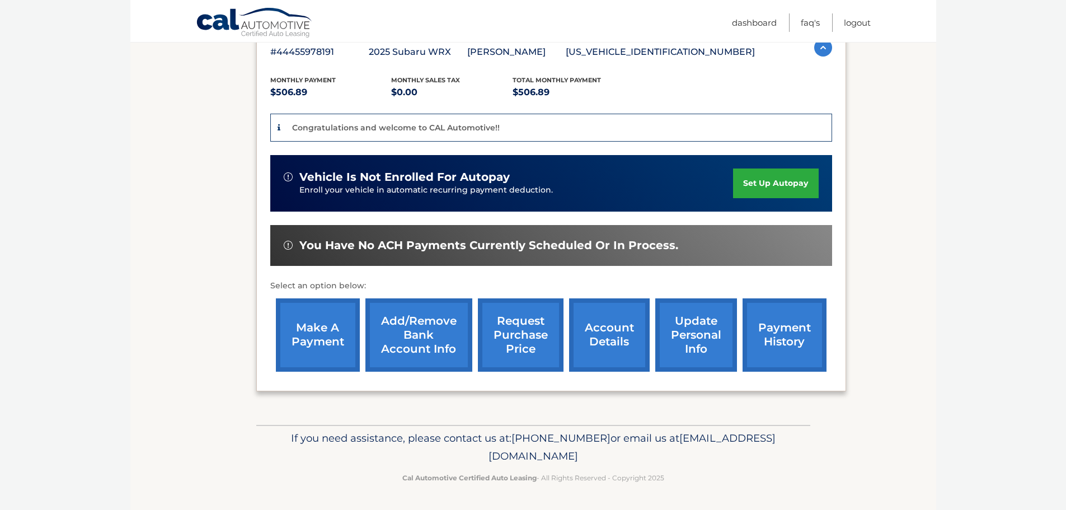
click at [600, 359] on link "account details" at bounding box center [609, 334] width 81 height 73
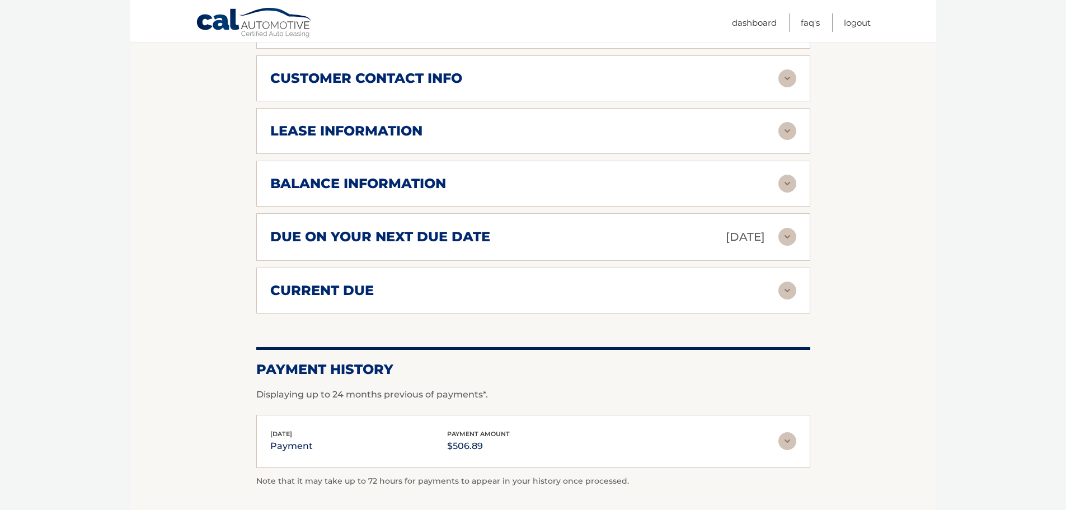
scroll to position [681, 0]
